Goal: Information Seeking & Learning: Check status

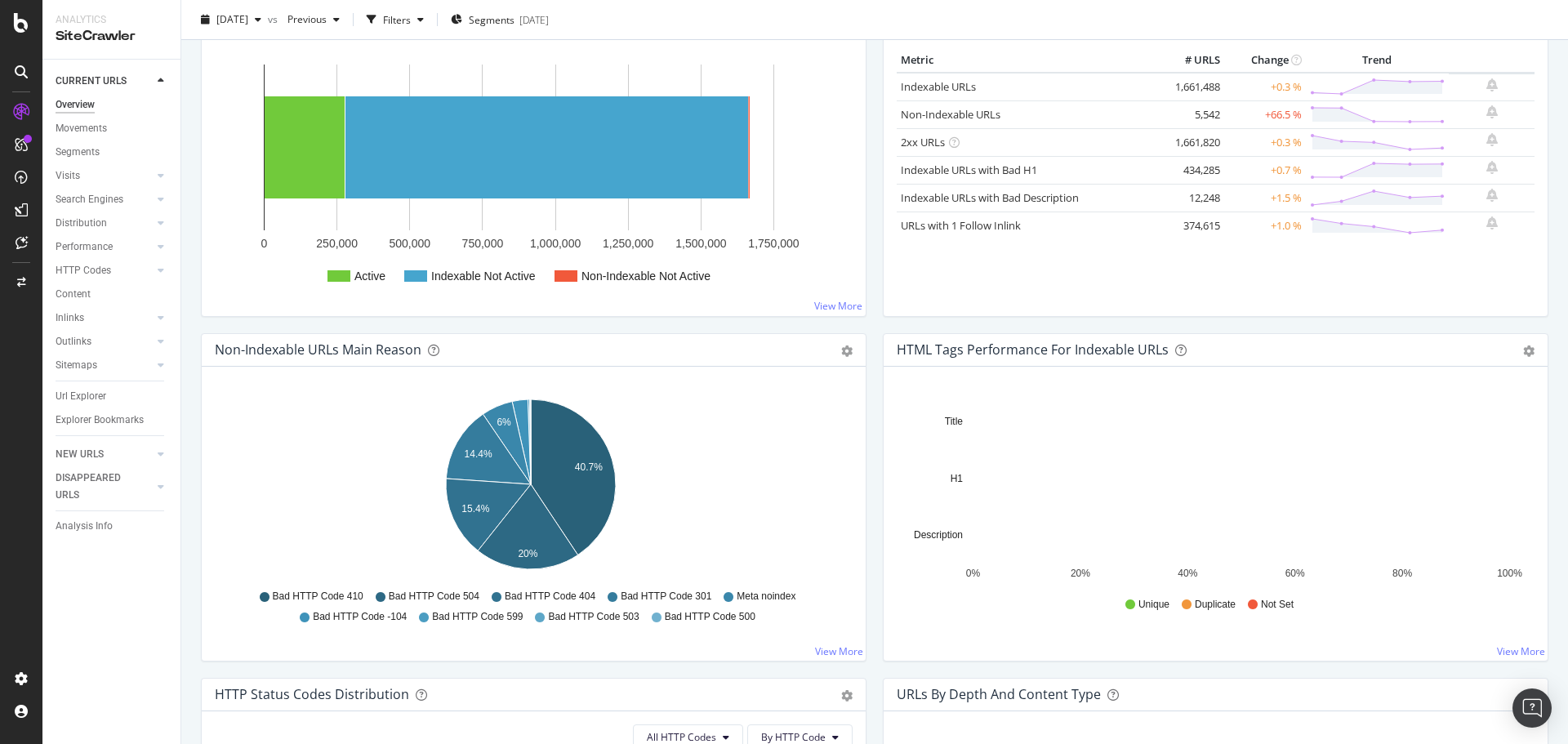
scroll to position [490, 0]
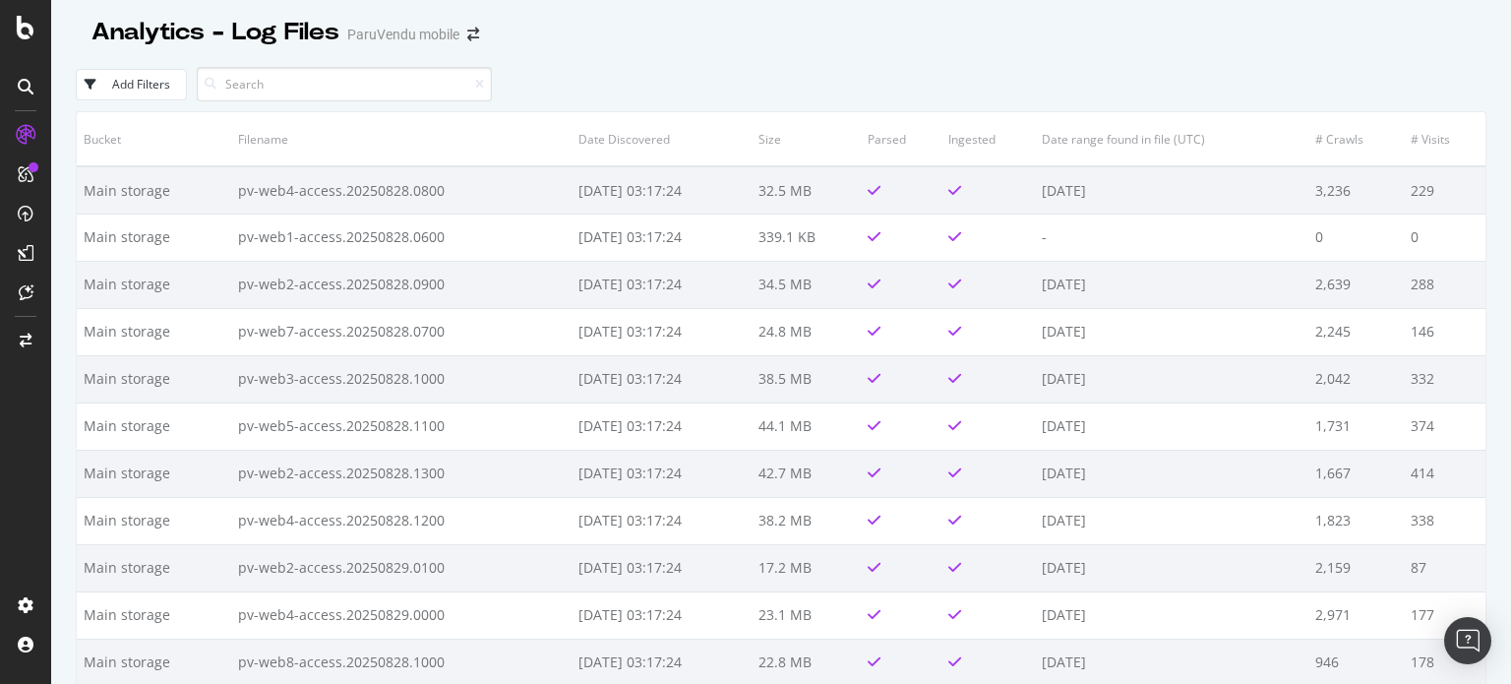
scroll to position [3639, 0]
